Goal: Check status: Check status

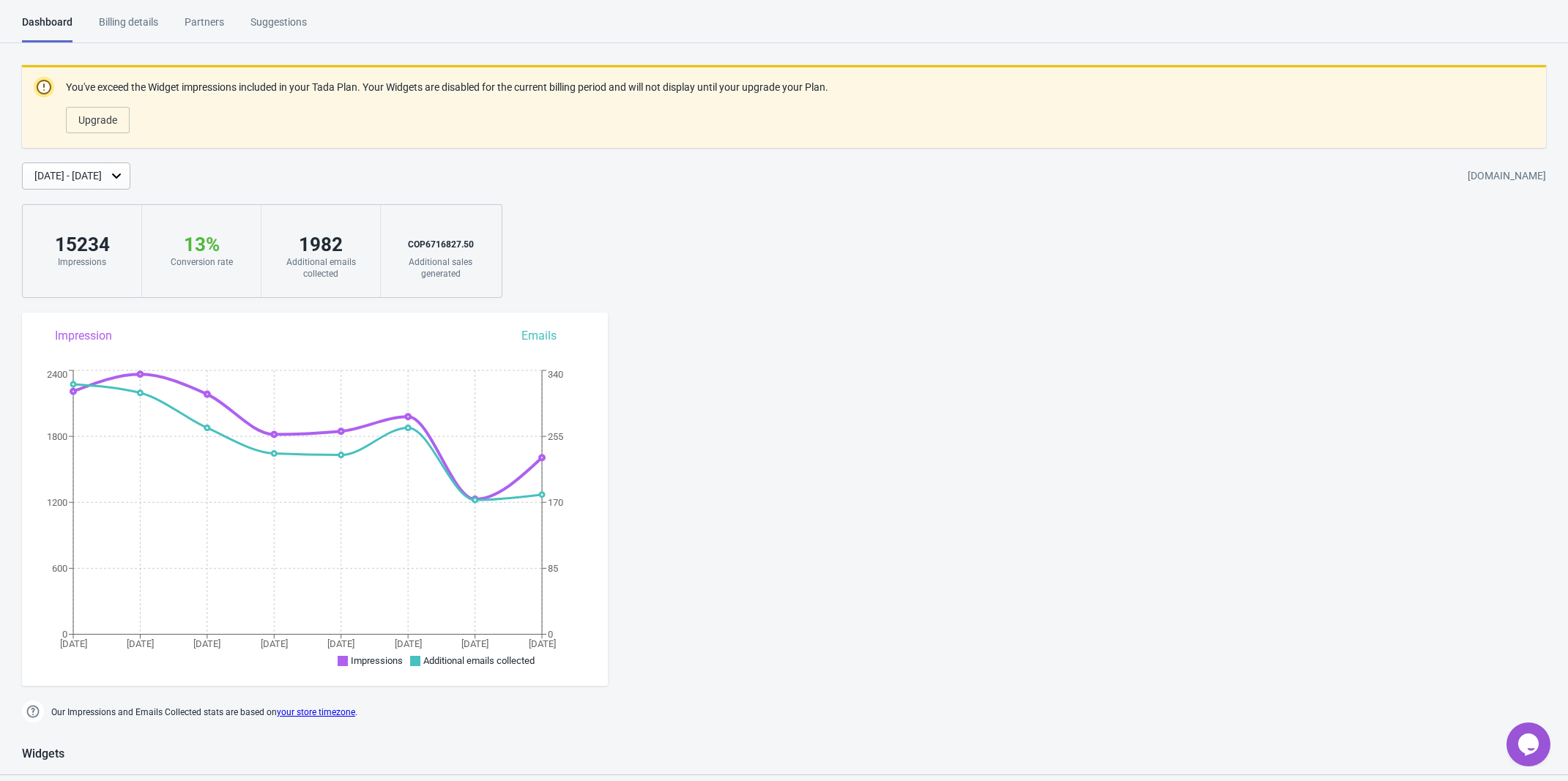
click at [102, 176] on div "[DATE] - [DATE]" at bounding box center [68, 176] width 67 height 15
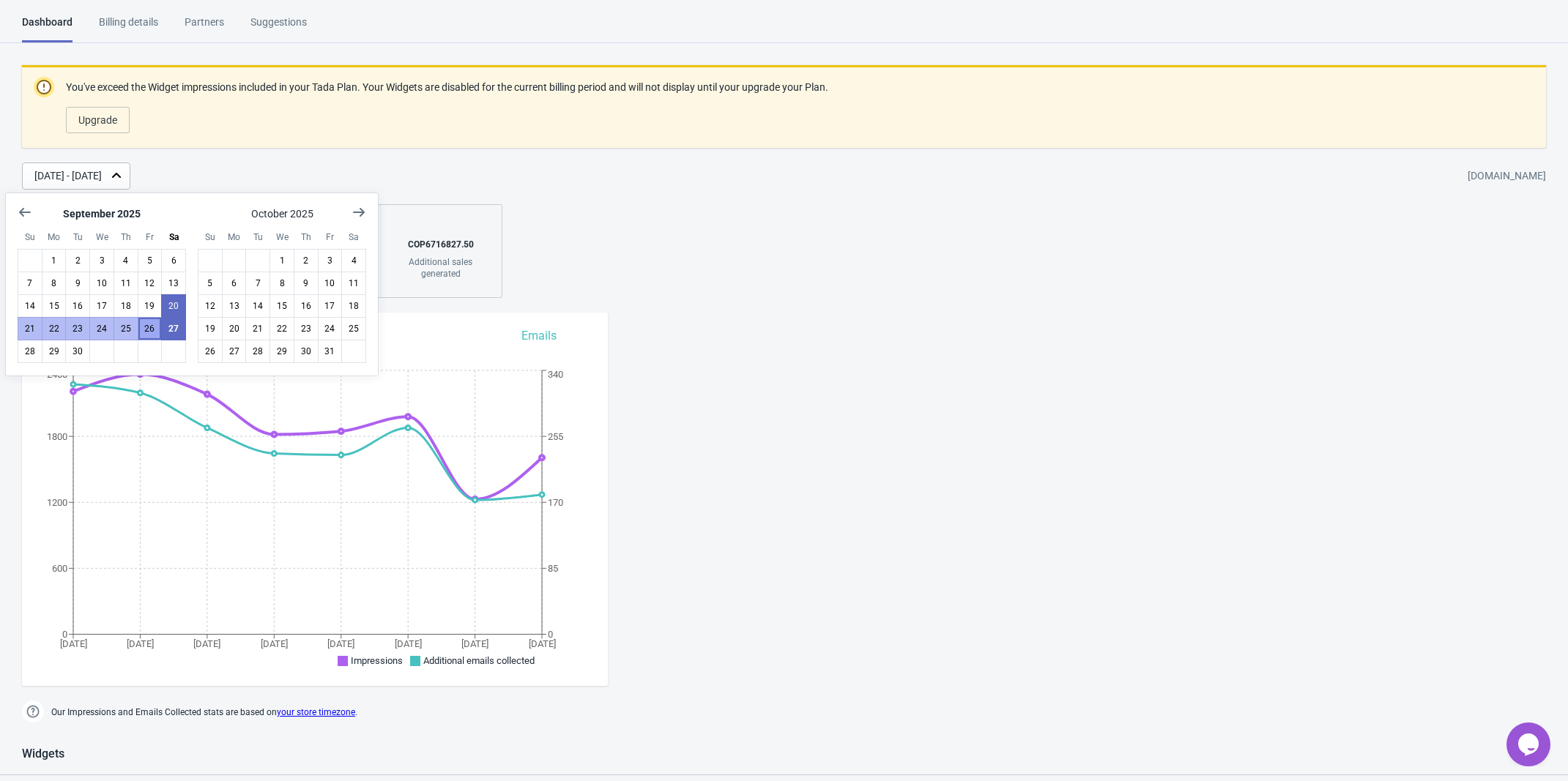
click at [150, 332] on button "26" at bounding box center [150, 329] width 25 height 24
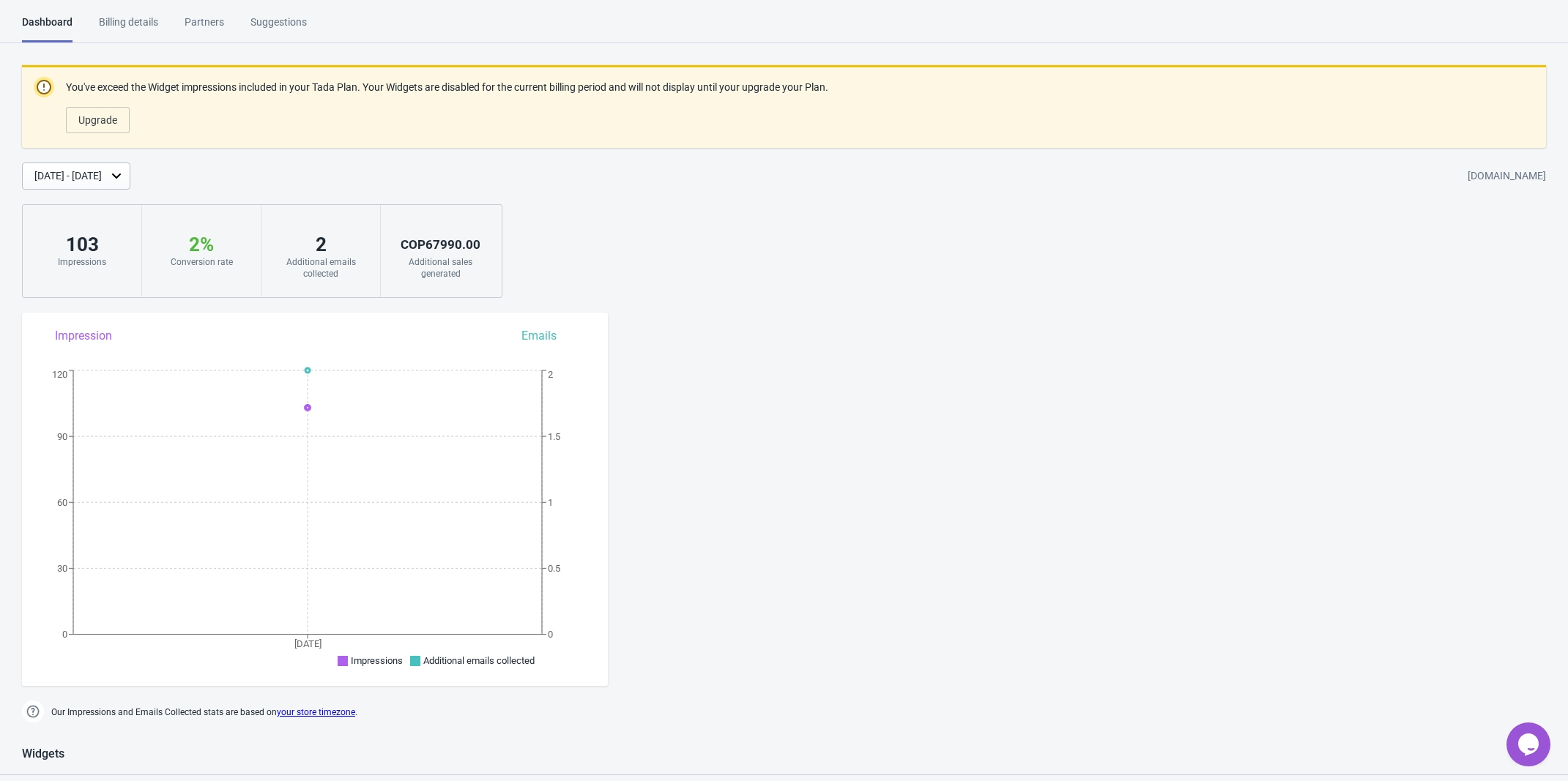
click at [102, 177] on div "Sep 26, 2025 - Sep 26, 2025" at bounding box center [68, 176] width 67 height 15
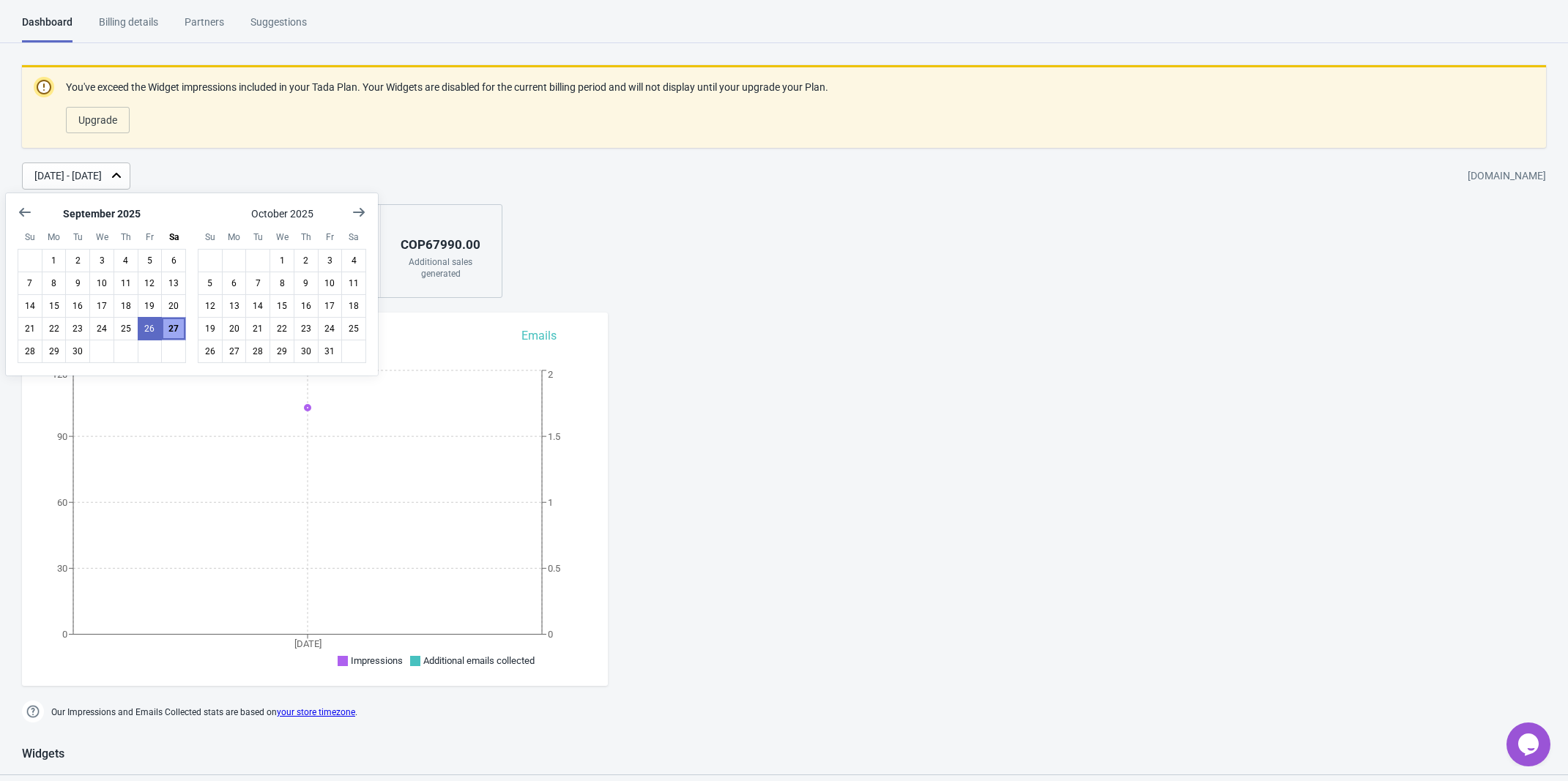
click at [170, 327] on button "27" at bounding box center [174, 329] width 25 height 24
click at [170, 328] on button "27" at bounding box center [174, 329] width 25 height 24
click at [173, 334] on button "27" at bounding box center [174, 329] width 25 height 24
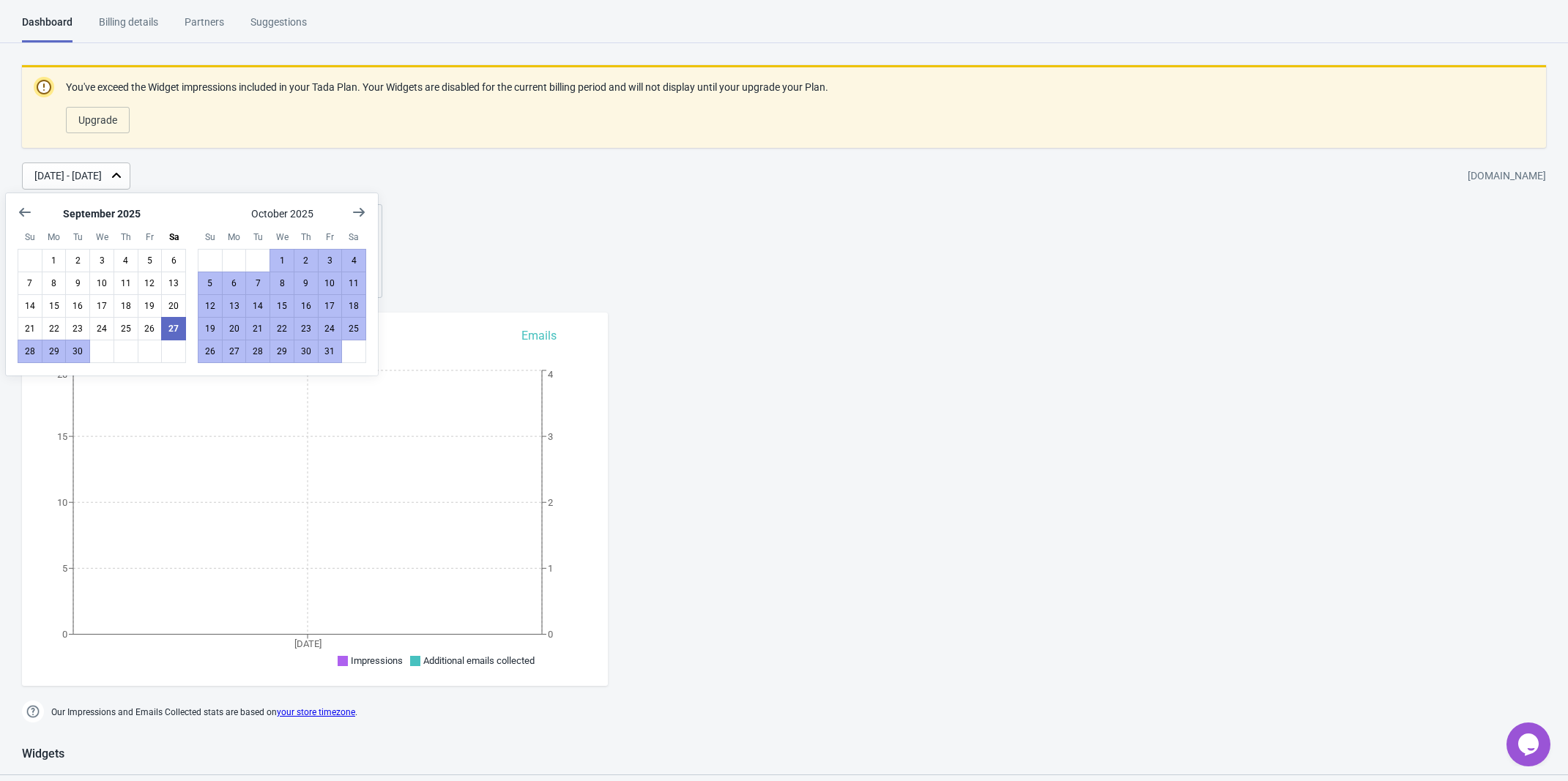
click at [618, 253] on div "You've exceed the Widget impressions included in your Tada Plan. Your Widgets a…" at bounding box center [784, 181] width 1568 height 233
